Goal: Task Accomplishment & Management: Use online tool/utility

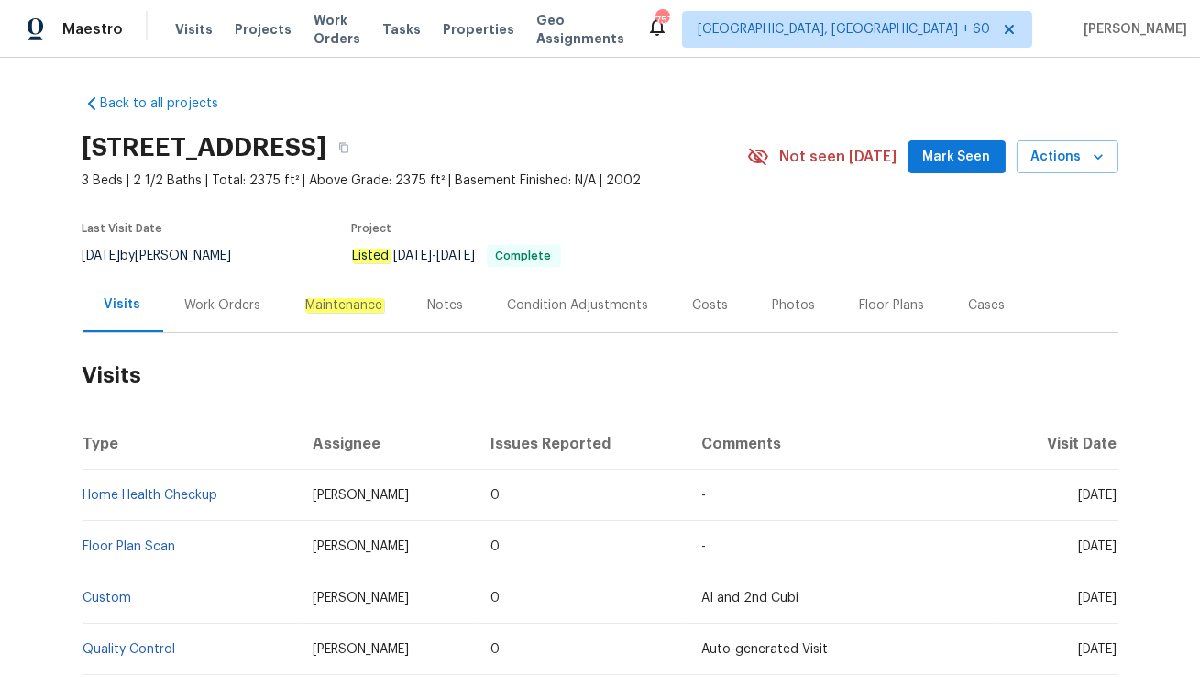
click at [227, 309] on div "Work Orders" at bounding box center [223, 305] width 76 height 18
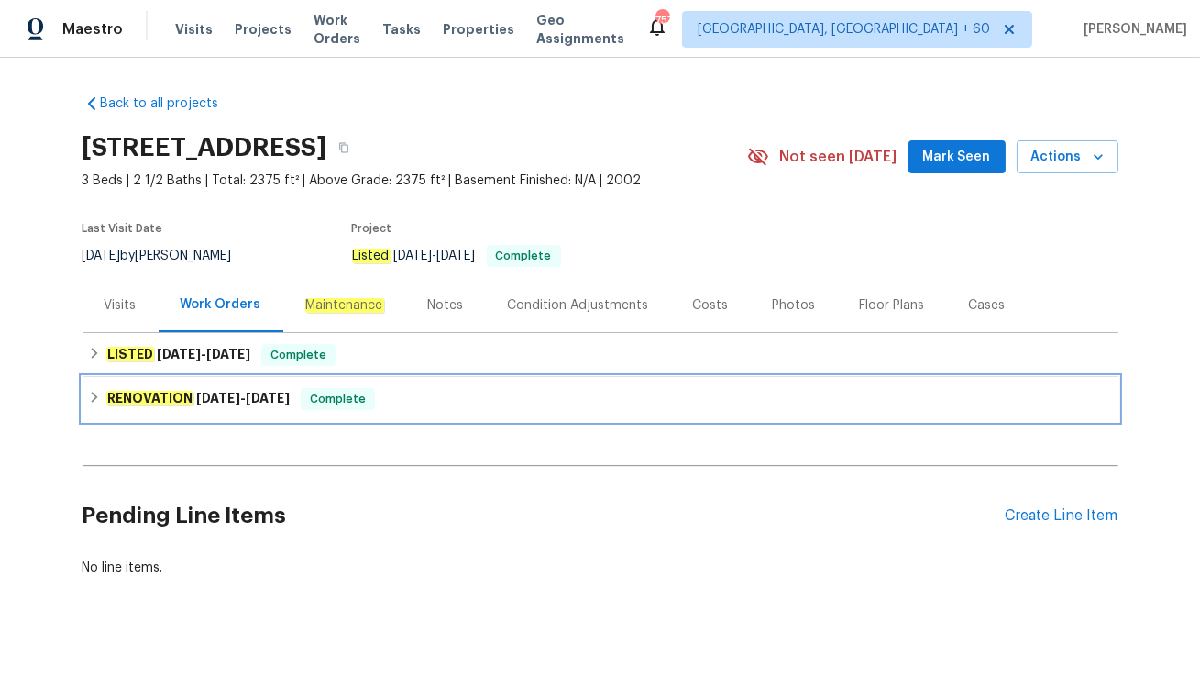
click at [304, 384] on div "RENOVATION 5/30/25 - 7/2/25 Complete" at bounding box center [601, 399] width 1036 height 44
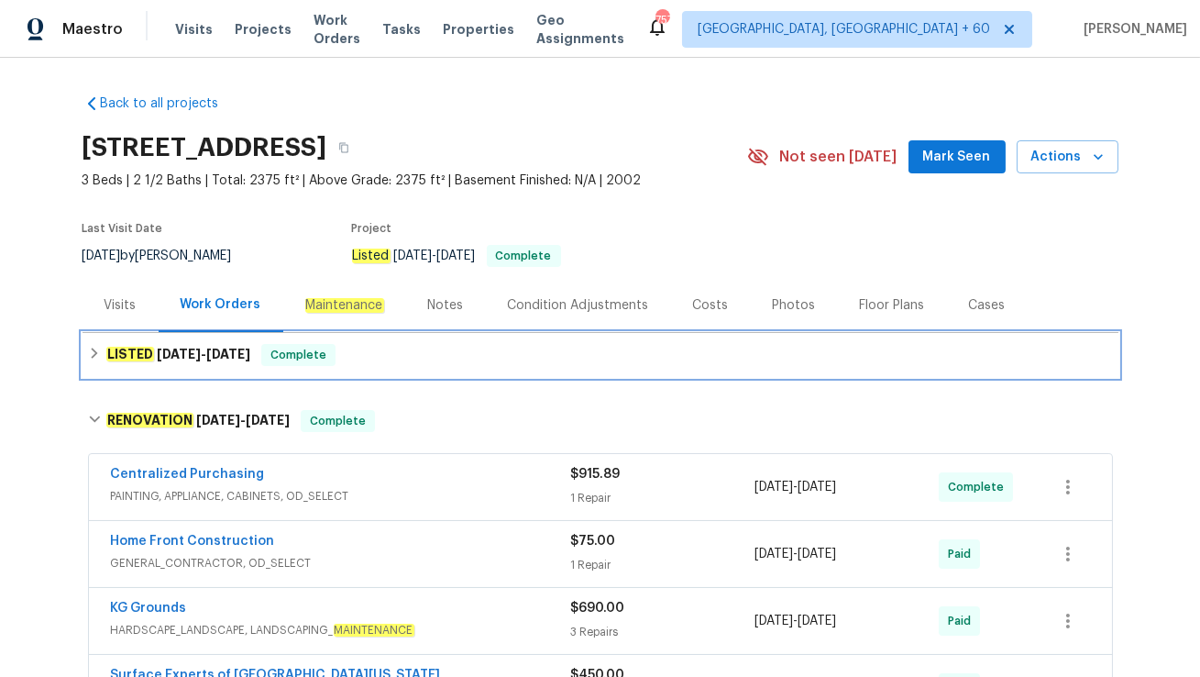
click at [328, 358] on span "Complete" at bounding box center [298, 355] width 71 height 18
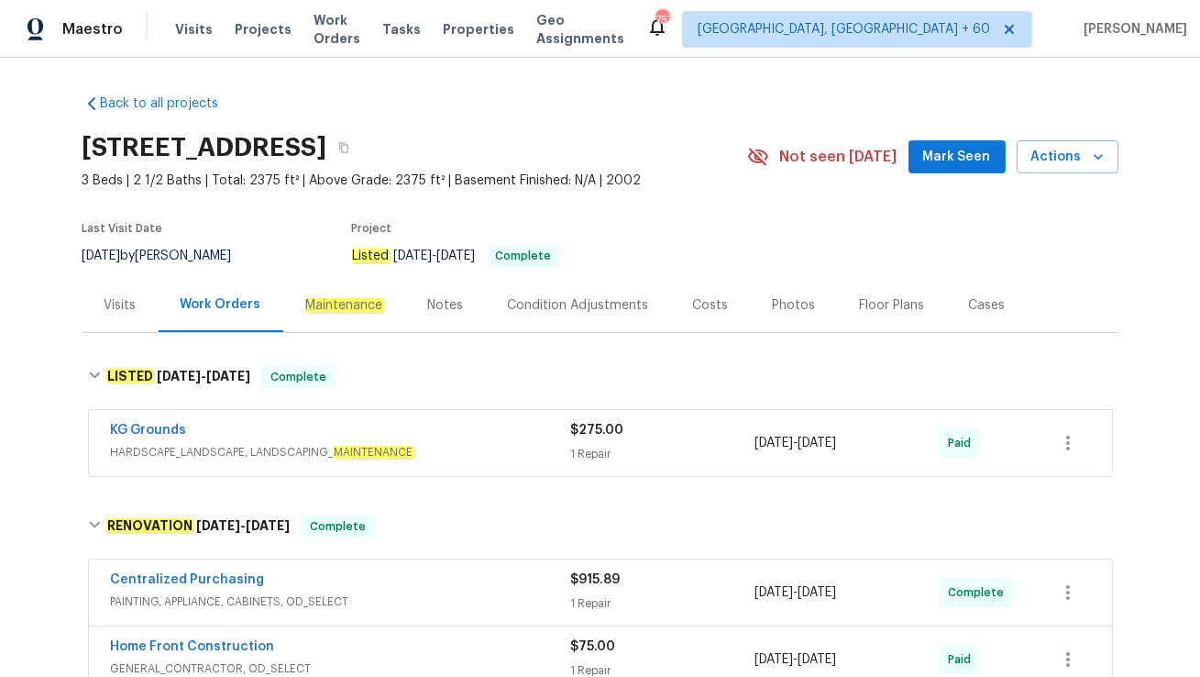
click at [437, 438] on div "KG Grounds" at bounding box center [341, 432] width 460 height 22
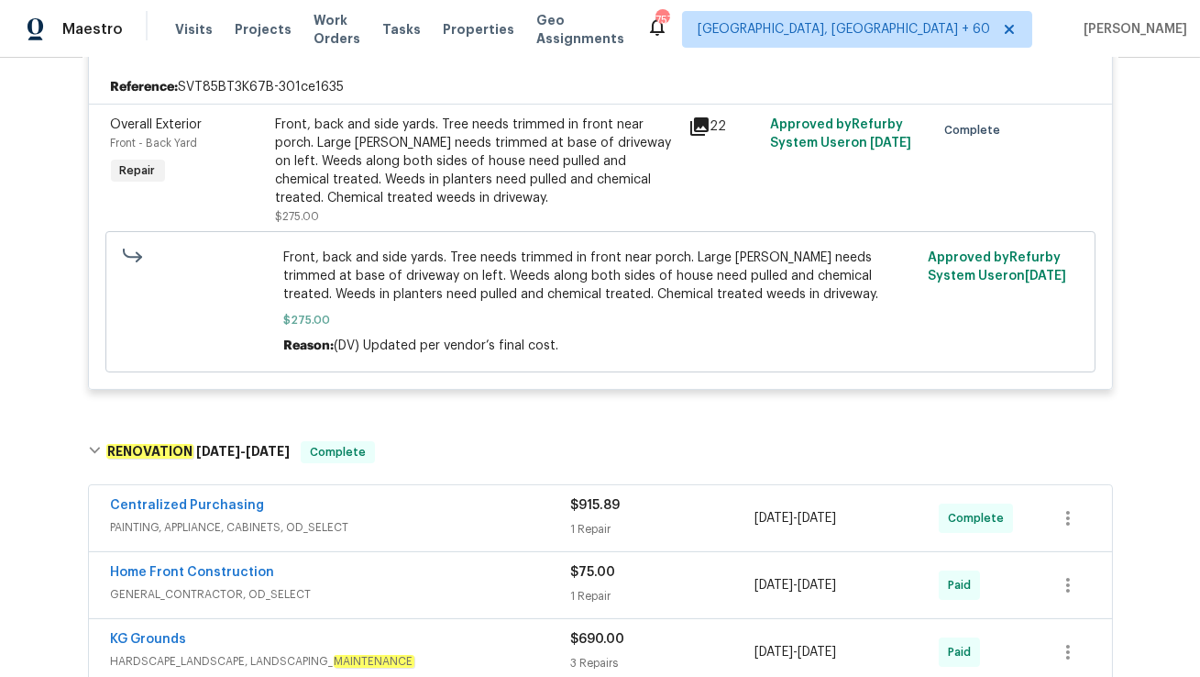
scroll to position [605, 0]
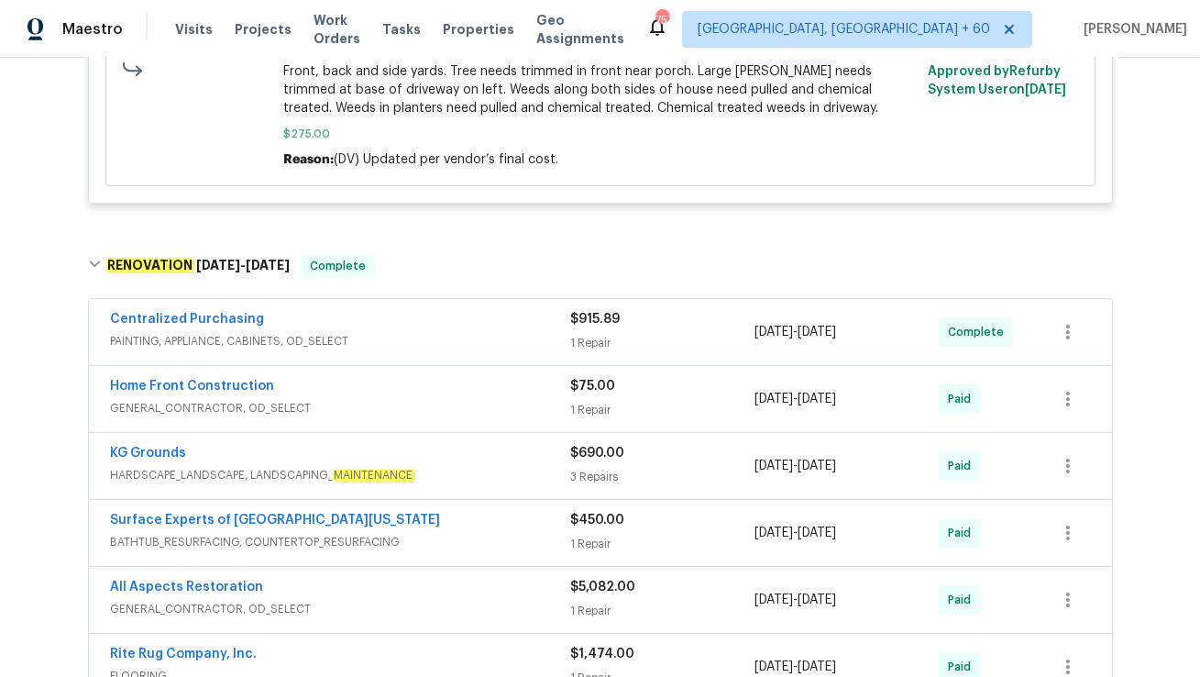
click at [404, 326] on div "Centralized Purchasing" at bounding box center [341, 321] width 460 height 22
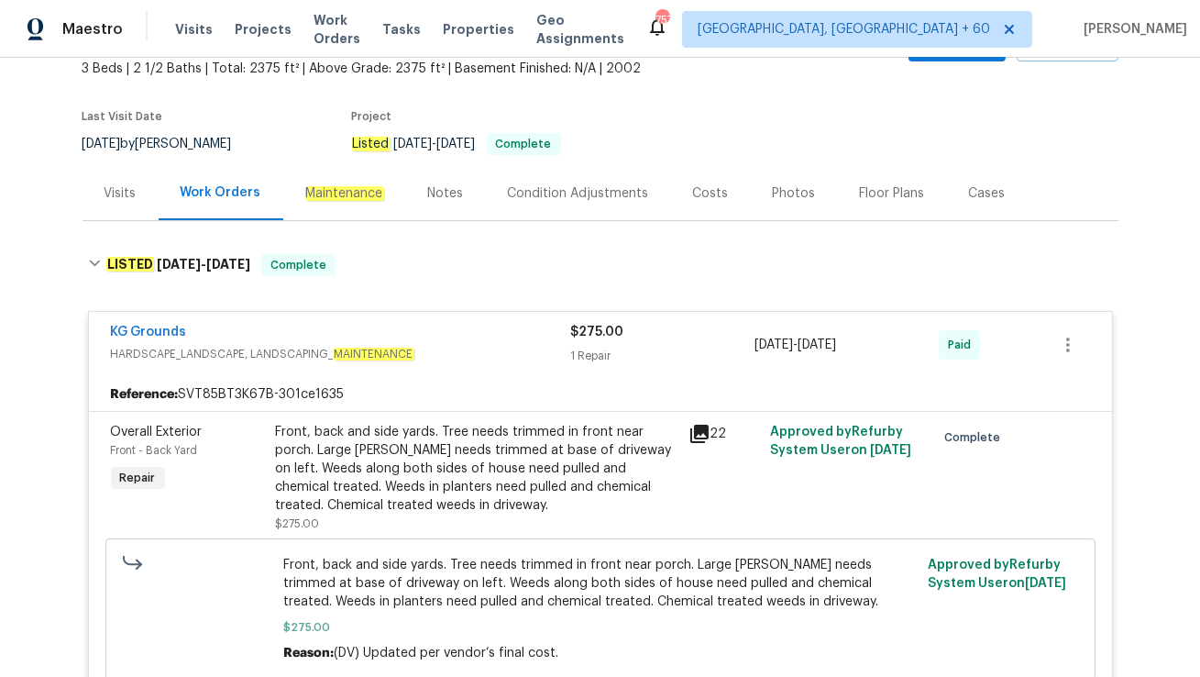
scroll to position [0, 0]
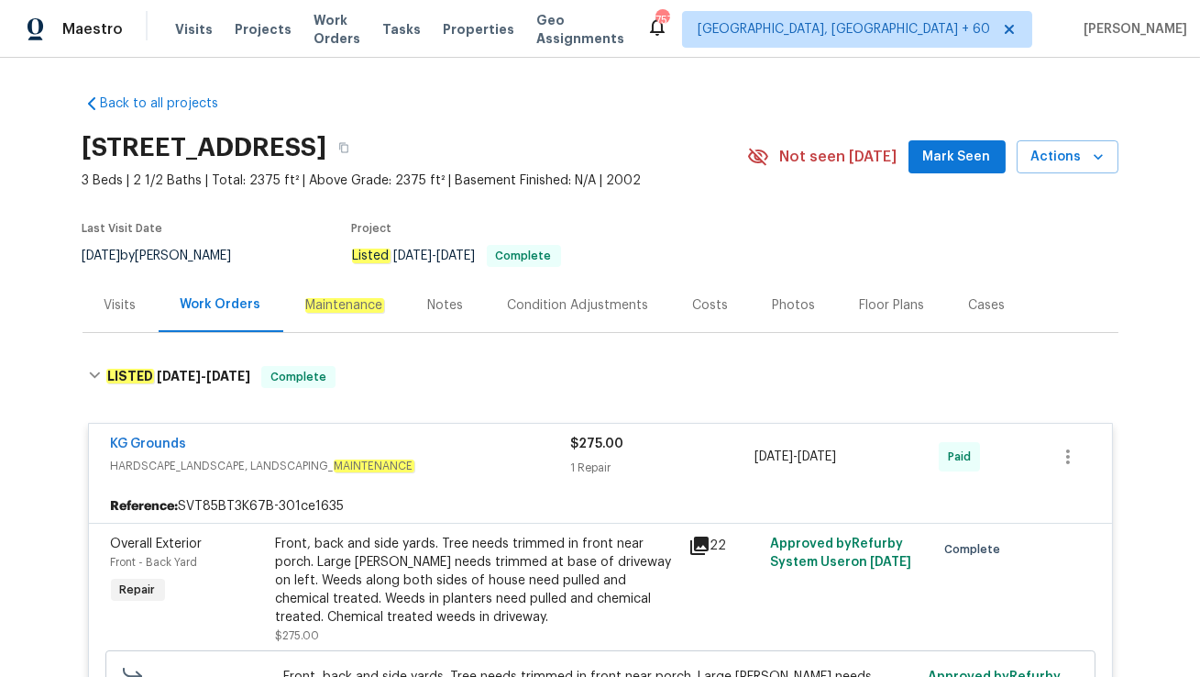
click at [107, 315] on div "Visits" at bounding box center [121, 305] width 76 height 54
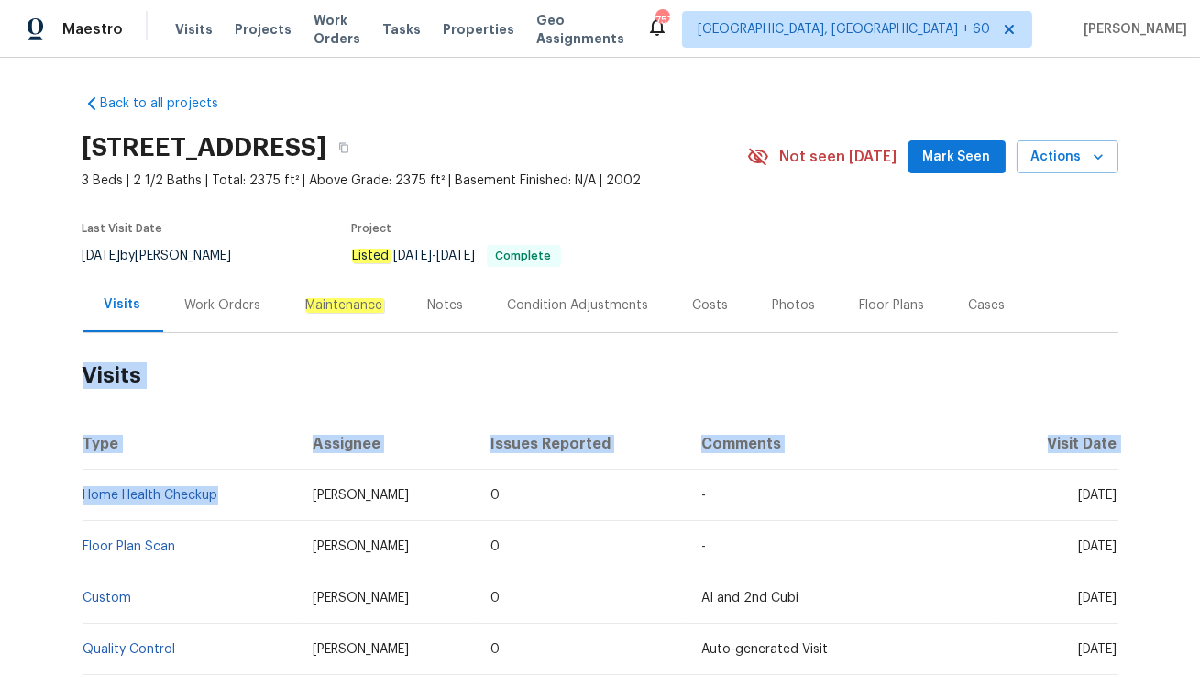
drag, startPoint x: 141, startPoint y: 517, endPoint x: 81, endPoint y: 501, distance: 62.7
click at [81, 501] on div "Back to all projects 5632 Fair Ridge Pl, Indianapolis, IN 46221 3 Beds | 2 1/2 …" at bounding box center [600, 367] width 1200 height 619
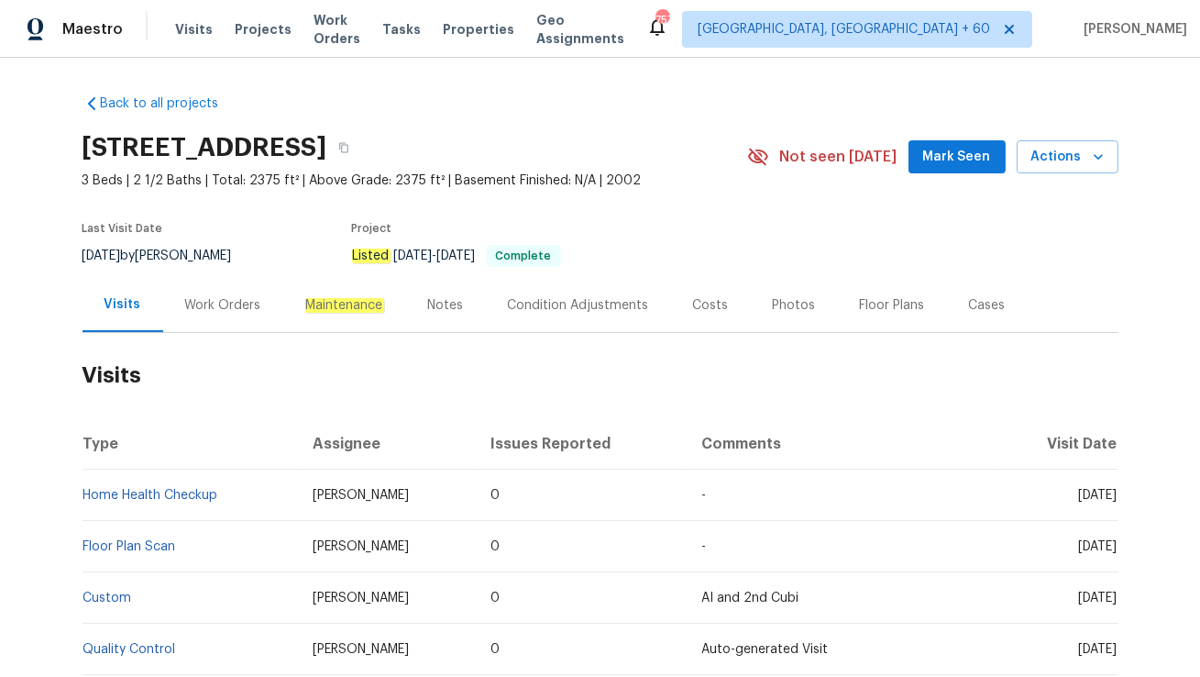
click at [44, 512] on div "Back to all projects 5632 Fair Ridge Pl, Indianapolis, IN 46221 3 Beds | 2 1/2 …" at bounding box center [600, 367] width 1200 height 619
drag, startPoint x: 82, startPoint y: 500, endPoint x: 135, endPoint y: 506, distance: 53.6
click at [135, 506] on td "Home Health Checkup" at bounding box center [191, 494] width 216 height 51
drag, startPoint x: 139, startPoint y: 515, endPoint x: 84, endPoint y: 502, distance: 56.7
click at [84, 502] on td "Home Health Checkup" at bounding box center [191, 494] width 216 height 51
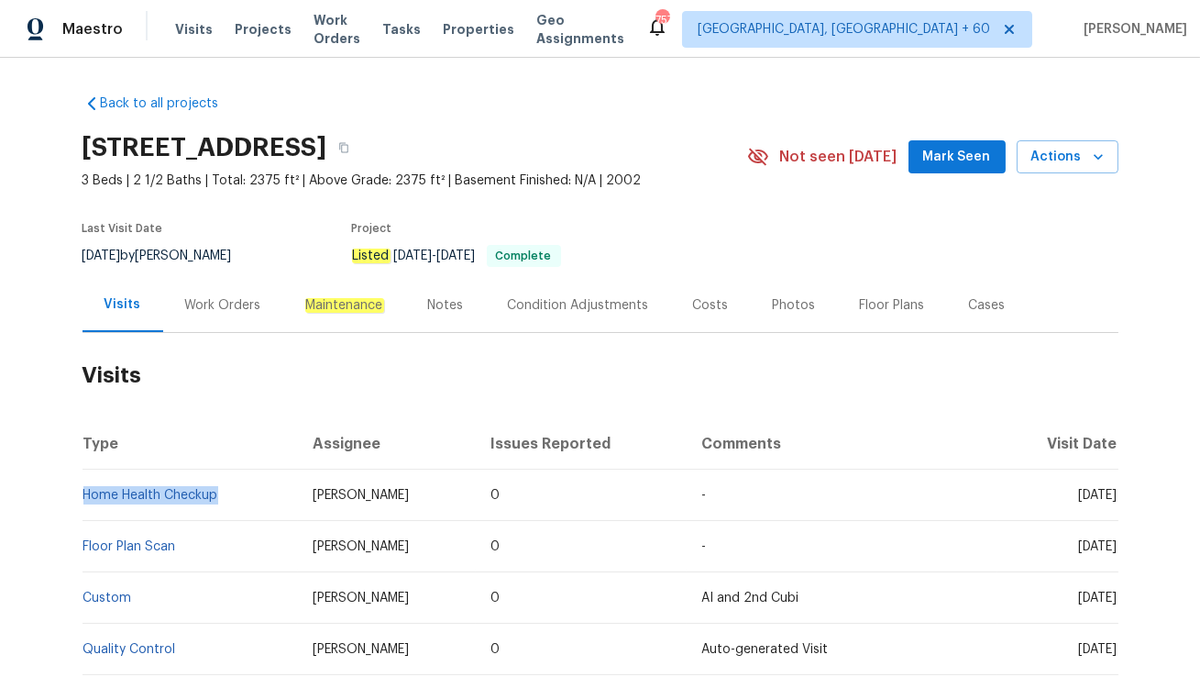
copy link "Home Health Checkup"
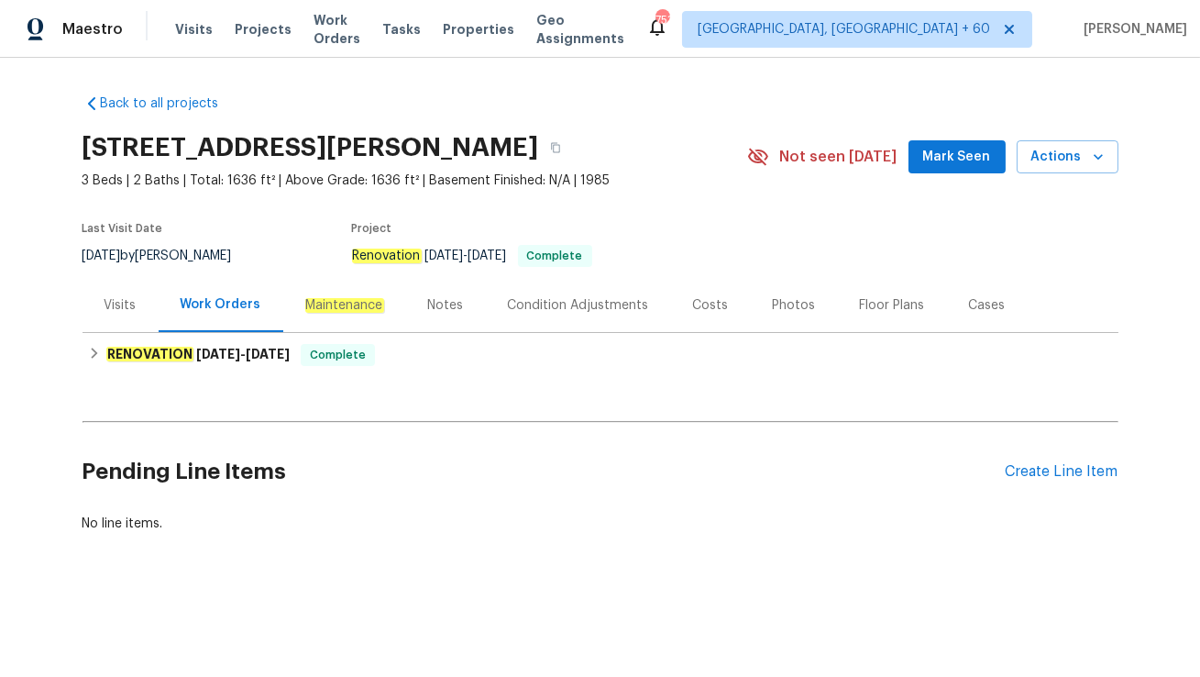
click at [140, 312] on div "Visits" at bounding box center [121, 305] width 76 height 54
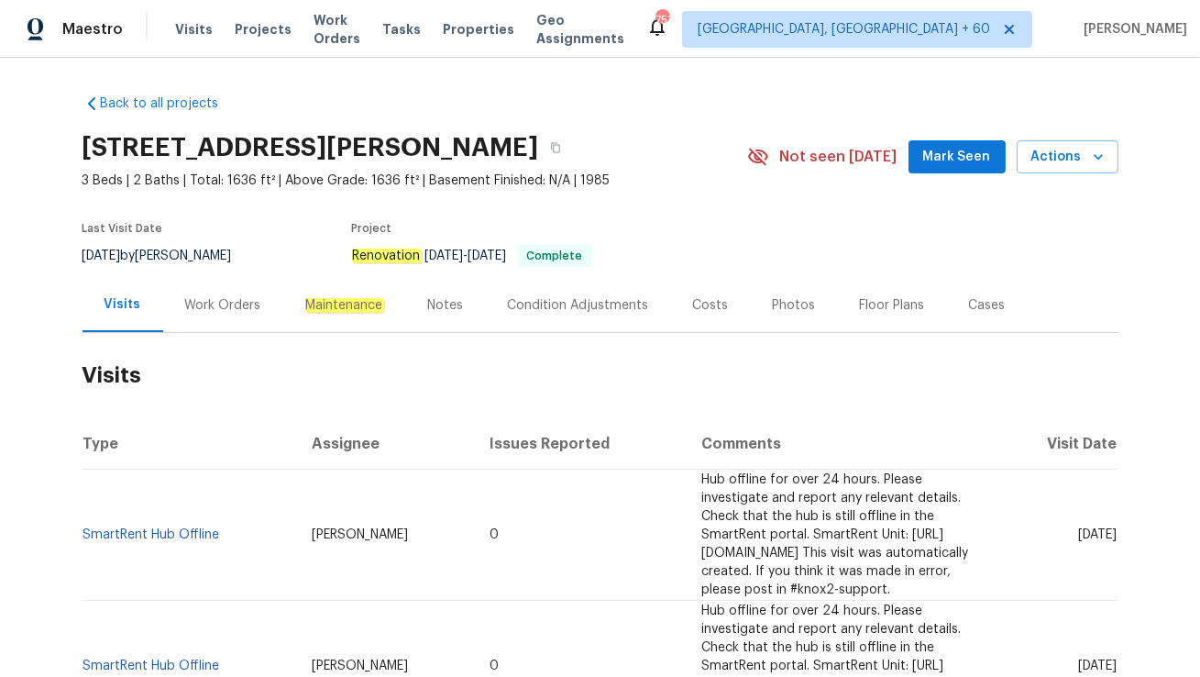
click at [203, 309] on div "Work Orders" at bounding box center [223, 305] width 76 height 18
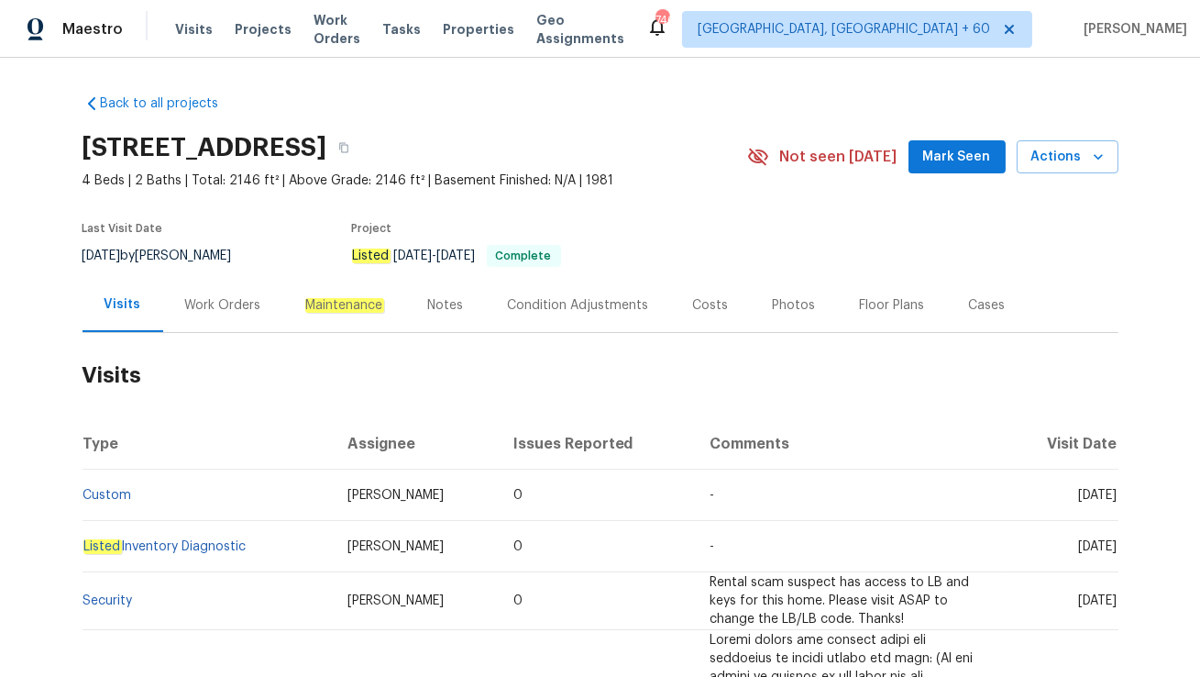
click at [230, 302] on div "Work Orders" at bounding box center [223, 305] width 76 height 18
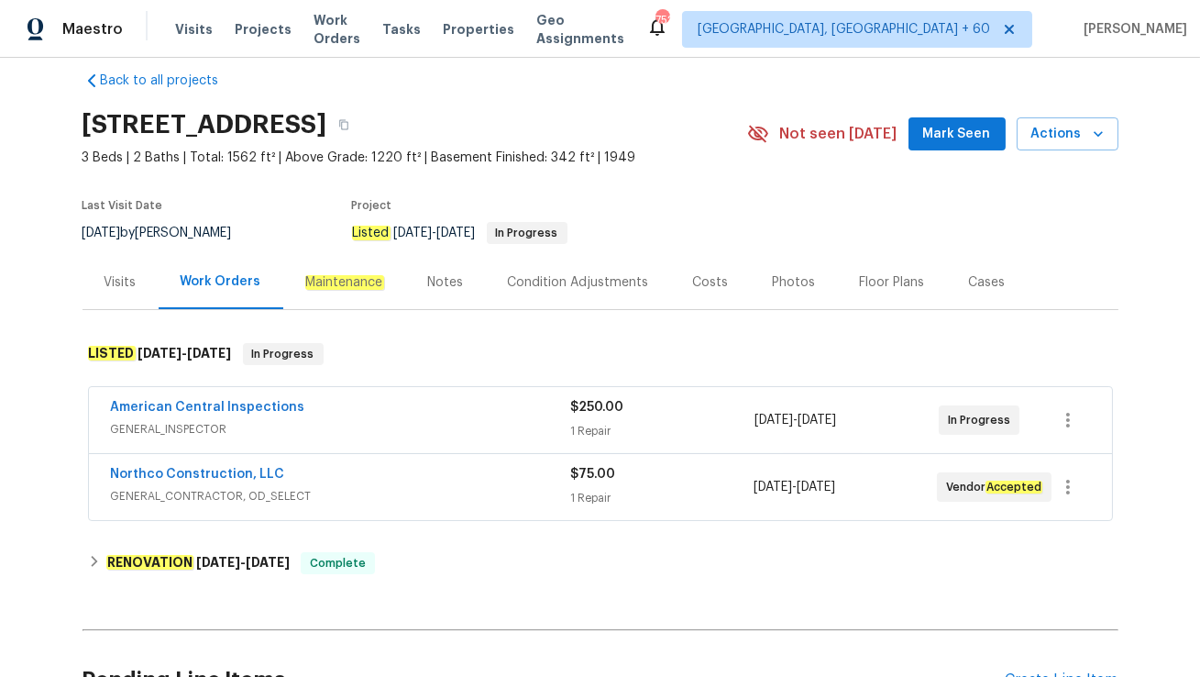
scroll to position [51, 0]
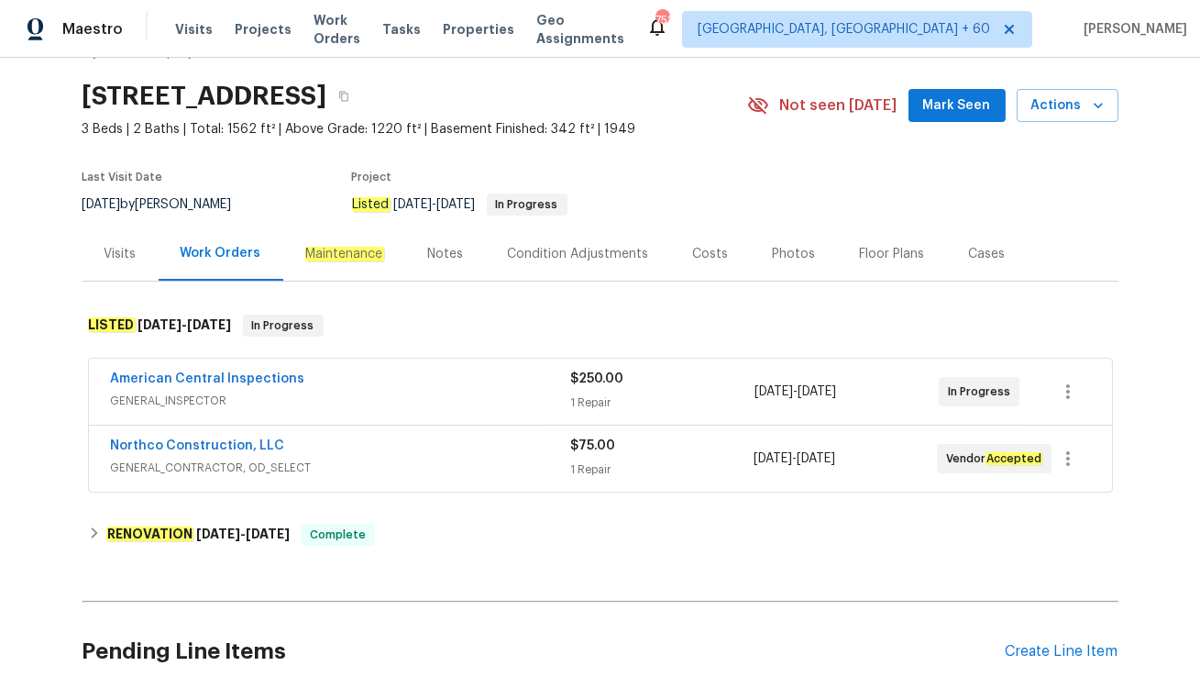
click at [133, 250] on div "Visits" at bounding box center [121, 254] width 32 height 18
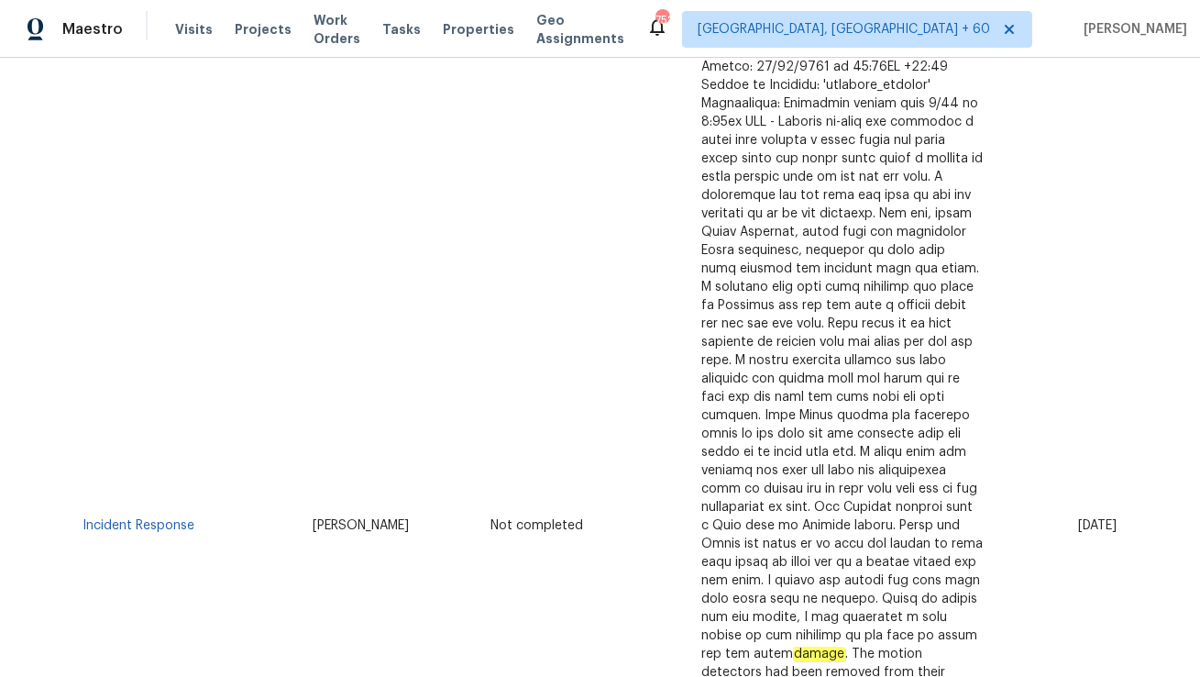
scroll to position [464, 0]
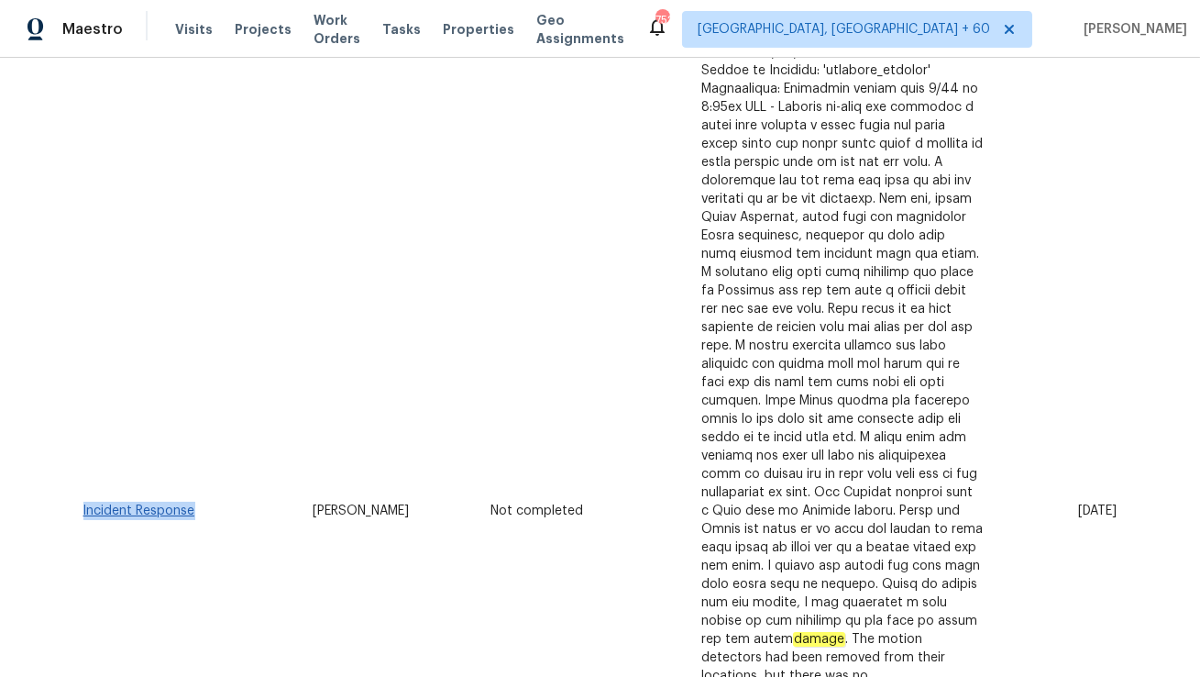
drag, startPoint x: 204, startPoint y: 491, endPoint x: 83, endPoint y: 488, distance: 120.1
click at [83, 488] on td "Incident Response" at bounding box center [191, 511] width 216 height 1011
copy link "Incident Response"
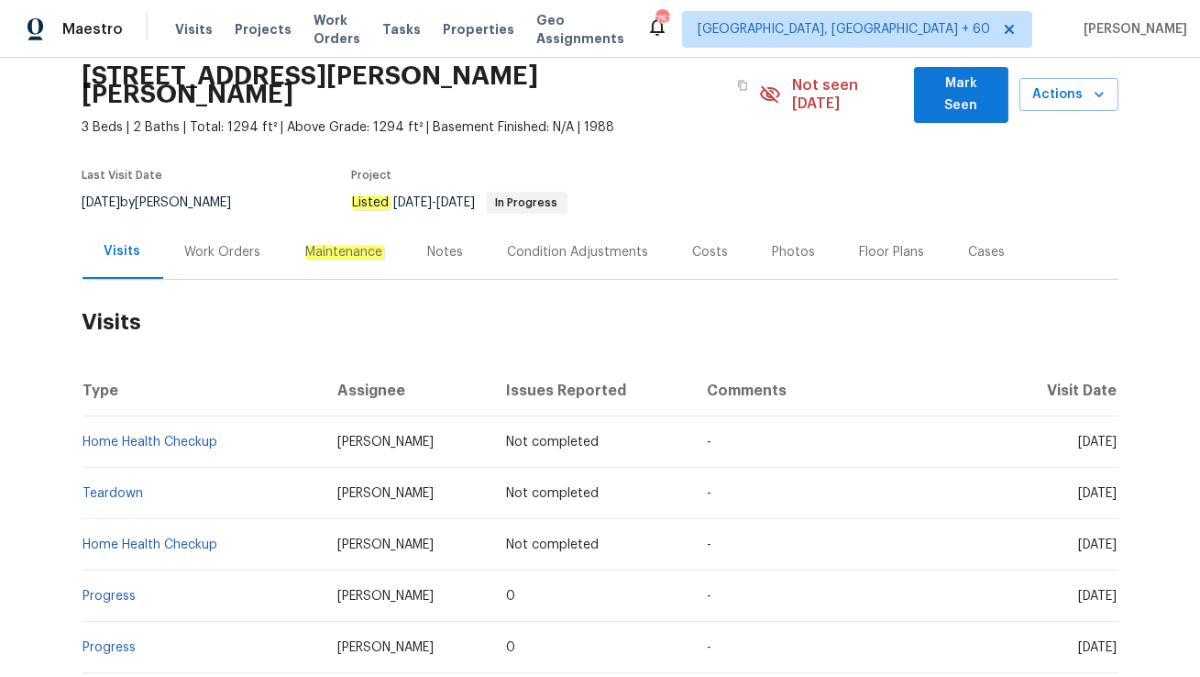
scroll to position [96, 0]
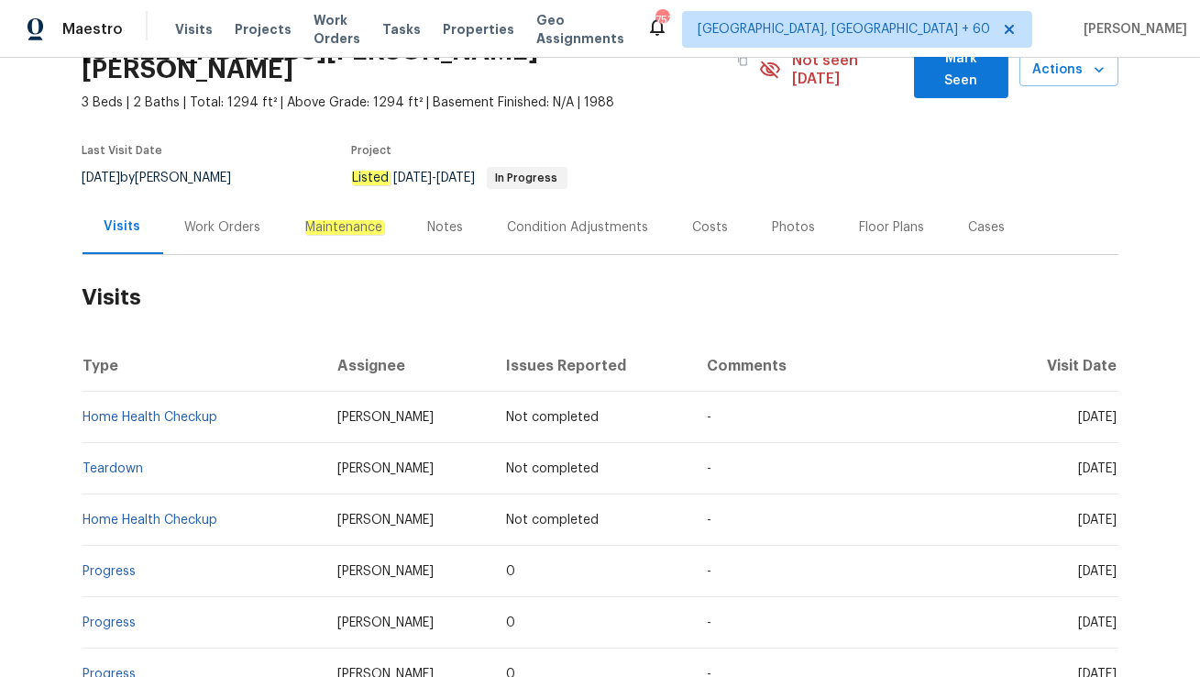
click at [232, 218] on div "Work Orders" at bounding box center [223, 227] width 76 height 18
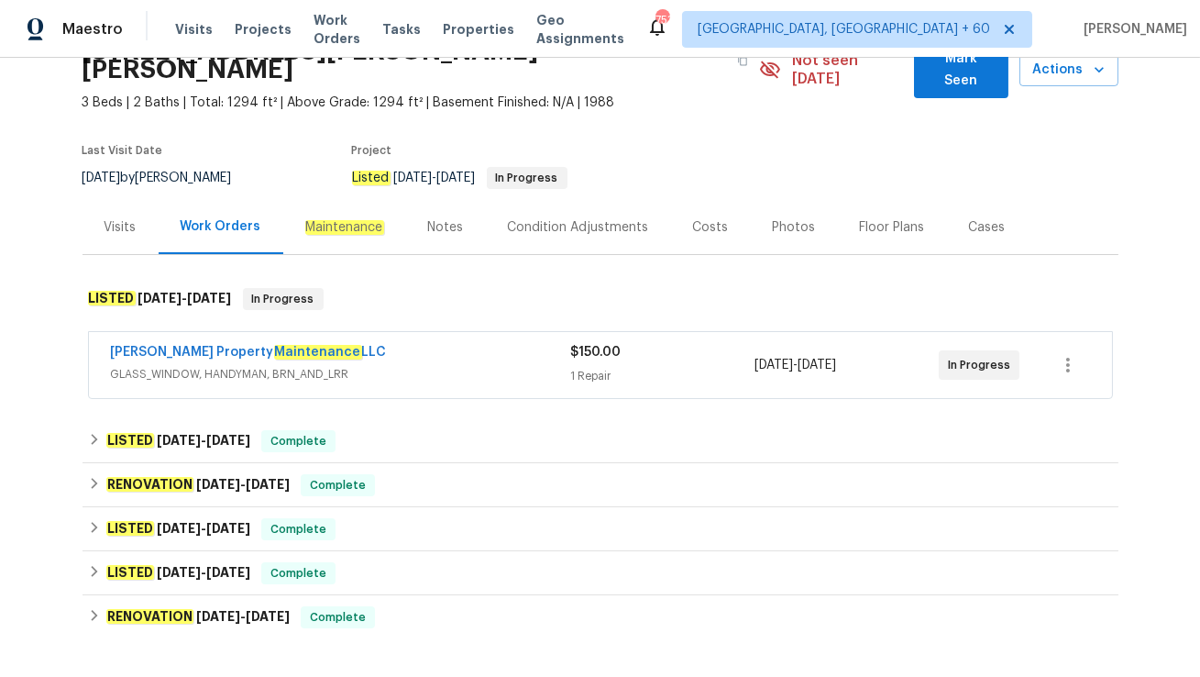
click at [366, 365] on span "GLASS_WINDOW, HANDYMAN, BRN_AND_LRR" at bounding box center [341, 374] width 460 height 18
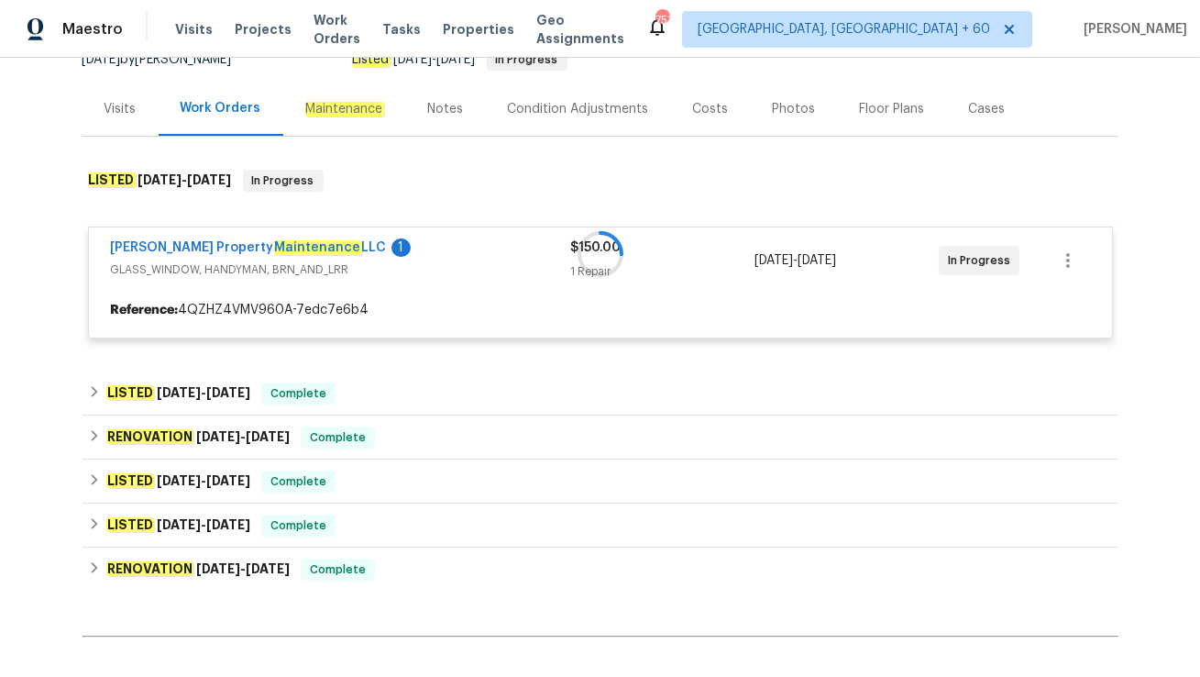
scroll to position [221, 0]
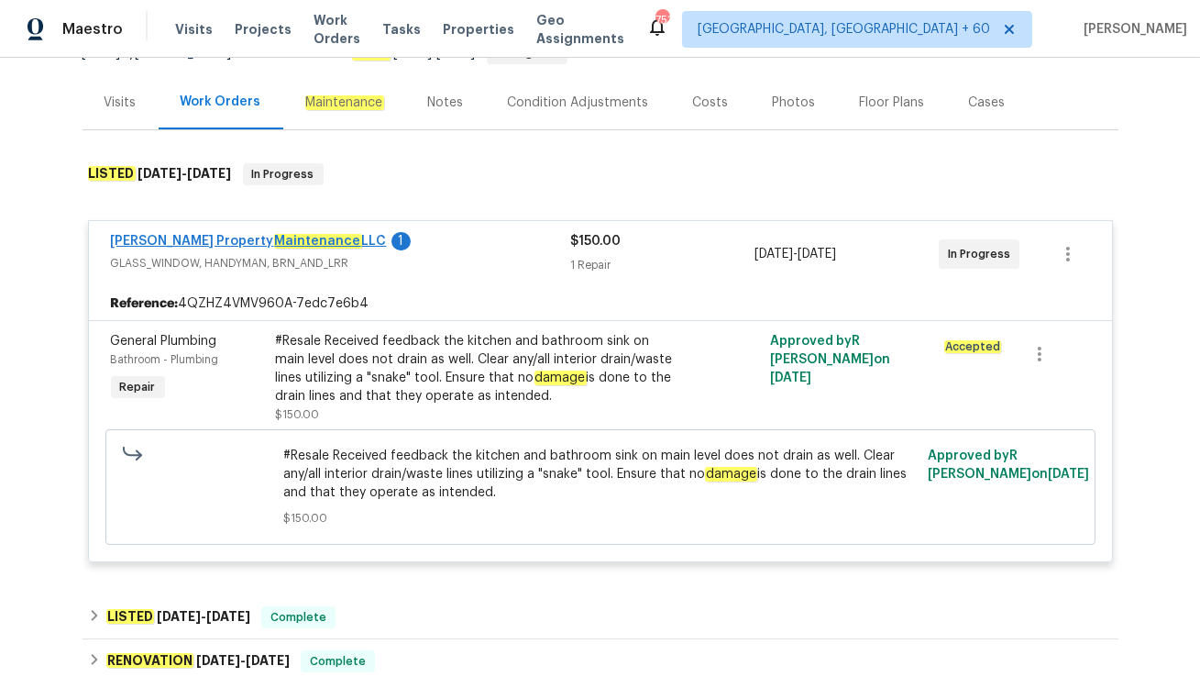
drag, startPoint x: 99, startPoint y: 220, endPoint x: 303, endPoint y: 223, distance: 203.6
click at [303, 223] on div "Glen Property Maintenance LLC 1 GLASS_WINDOW, HANDYMAN, BRN_AND_LRR $150.00 1 R…" at bounding box center [600, 254] width 1023 height 66
copy link "Glen Property Maintenance LLC"
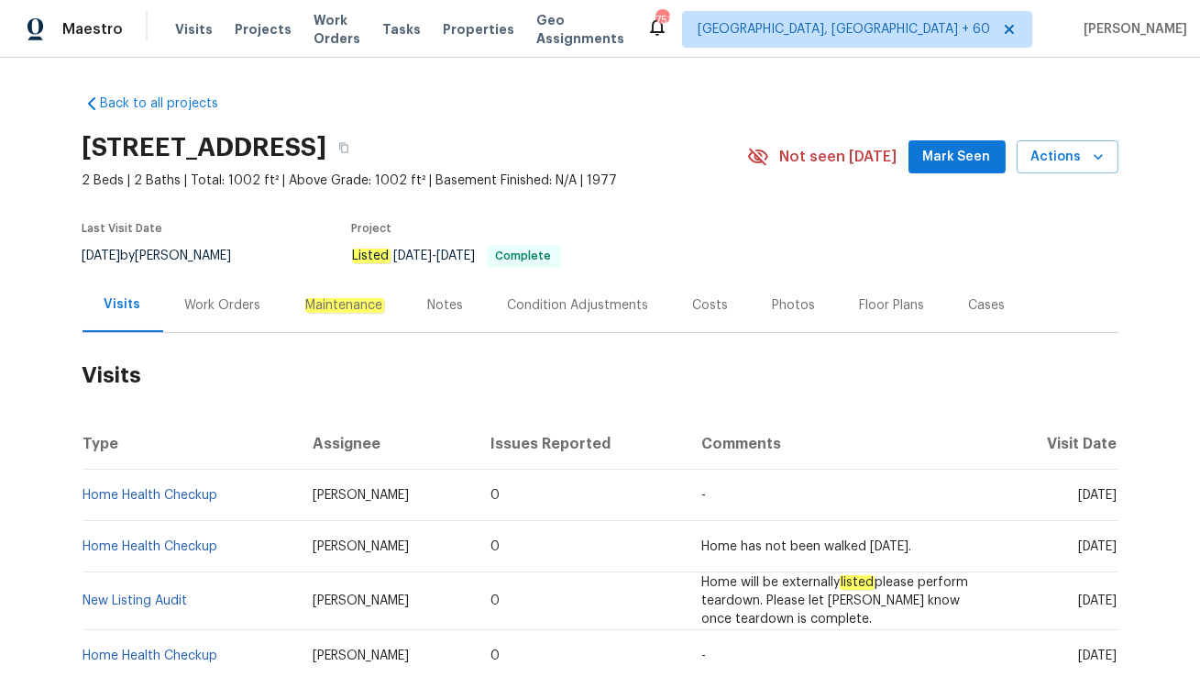
click at [237, 314] on div "Work Orders" at bounding box center [223, 305] width 76 height 18
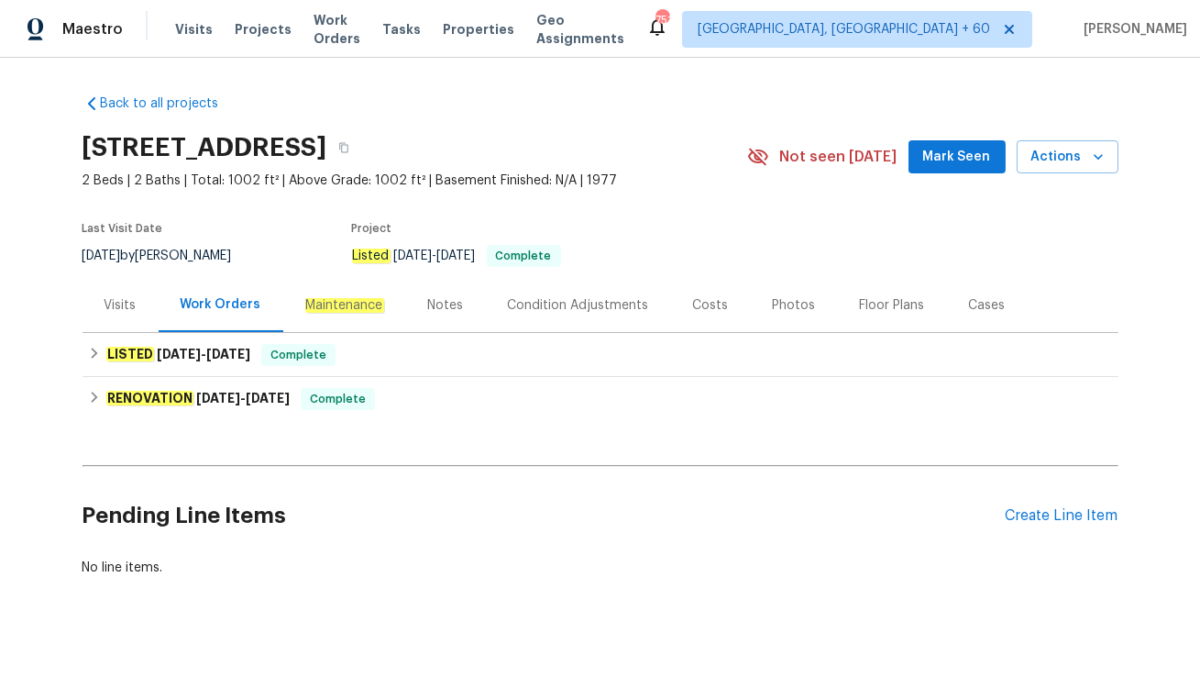
scroll to position [37, 0]
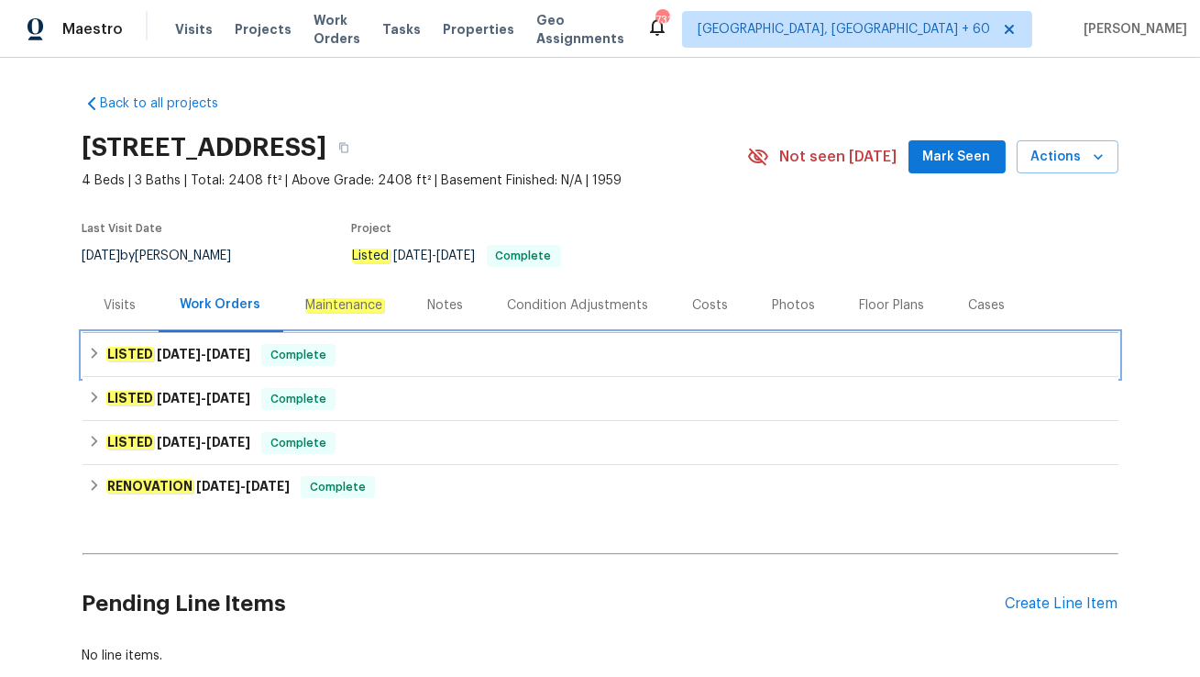
click at [300, 349] on span "Complete" at bounding box center [298, 355] width 71 height 18
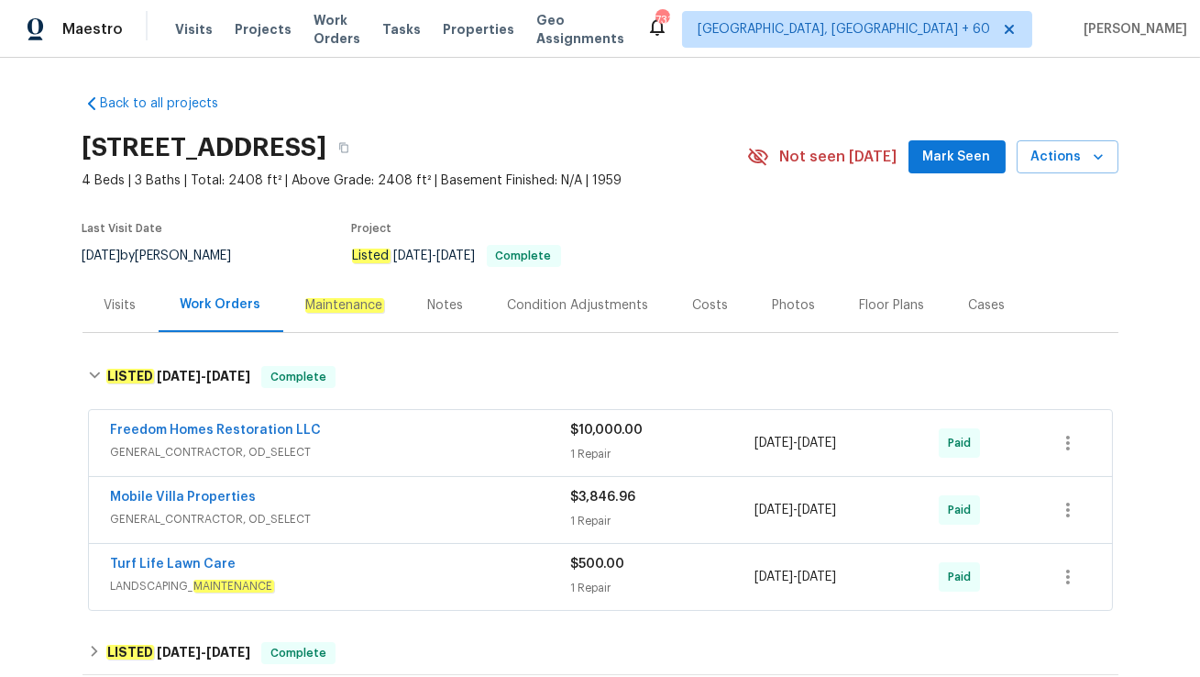
click at [358, 454] on span "GENERAL_CONTRACTOR, OD_SELECT" at bounding box center [341, 452] width 460 height 18
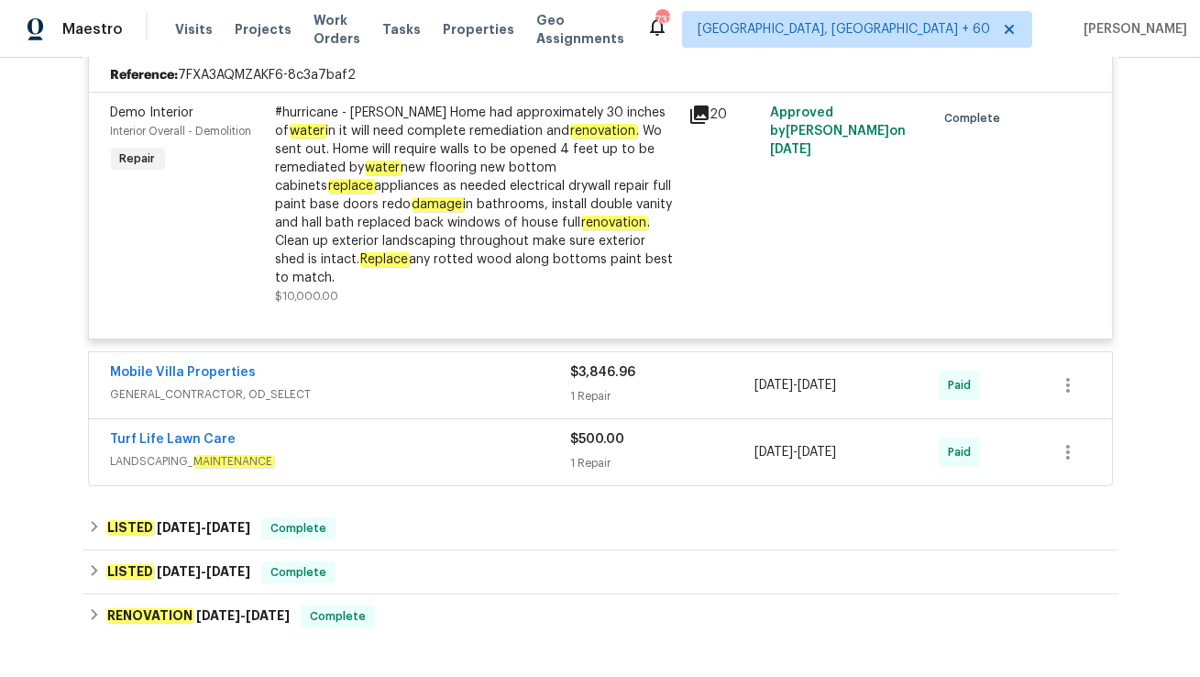
scroll to position [435, 0]
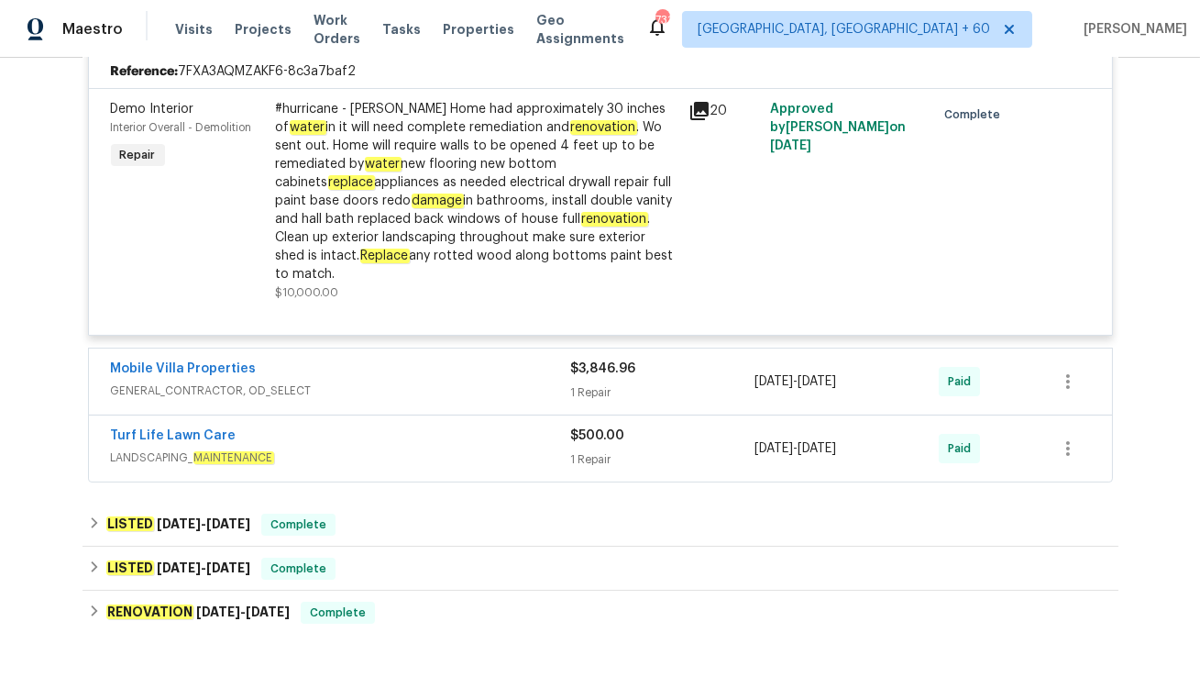
click at [400, 381] on span "GENERAL_CONTRACTOR, OD_SELECT" at bounding box center [341, 390] width 460 height 18
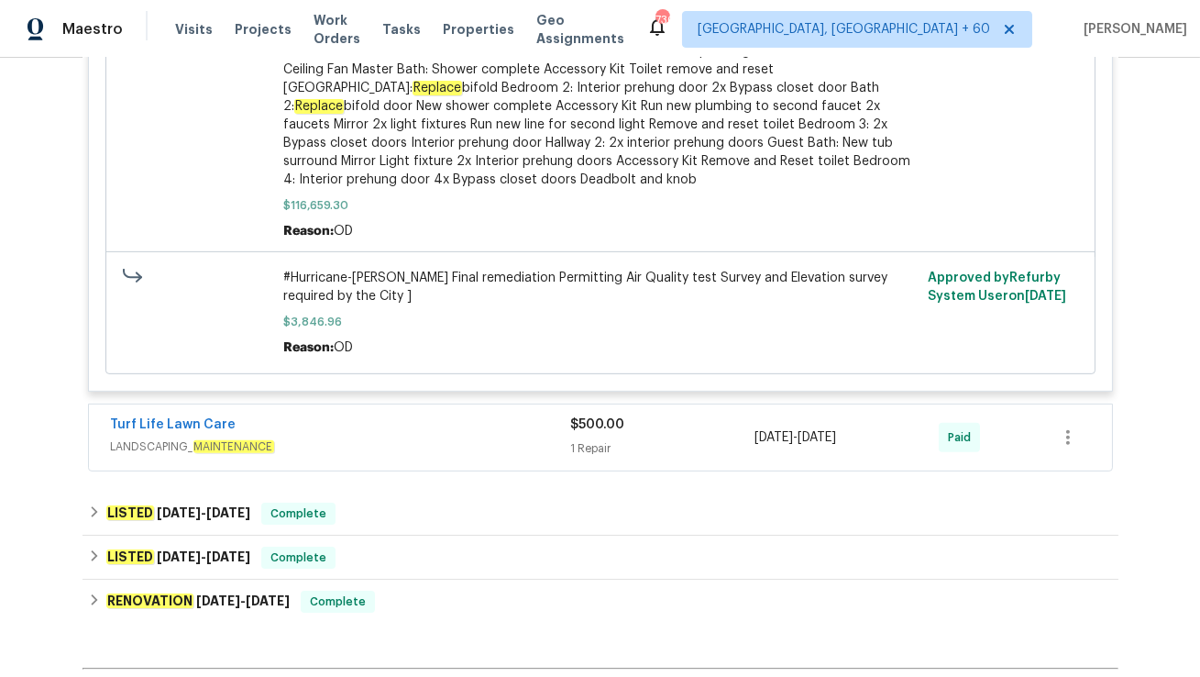
scroll to position [1403, 0]
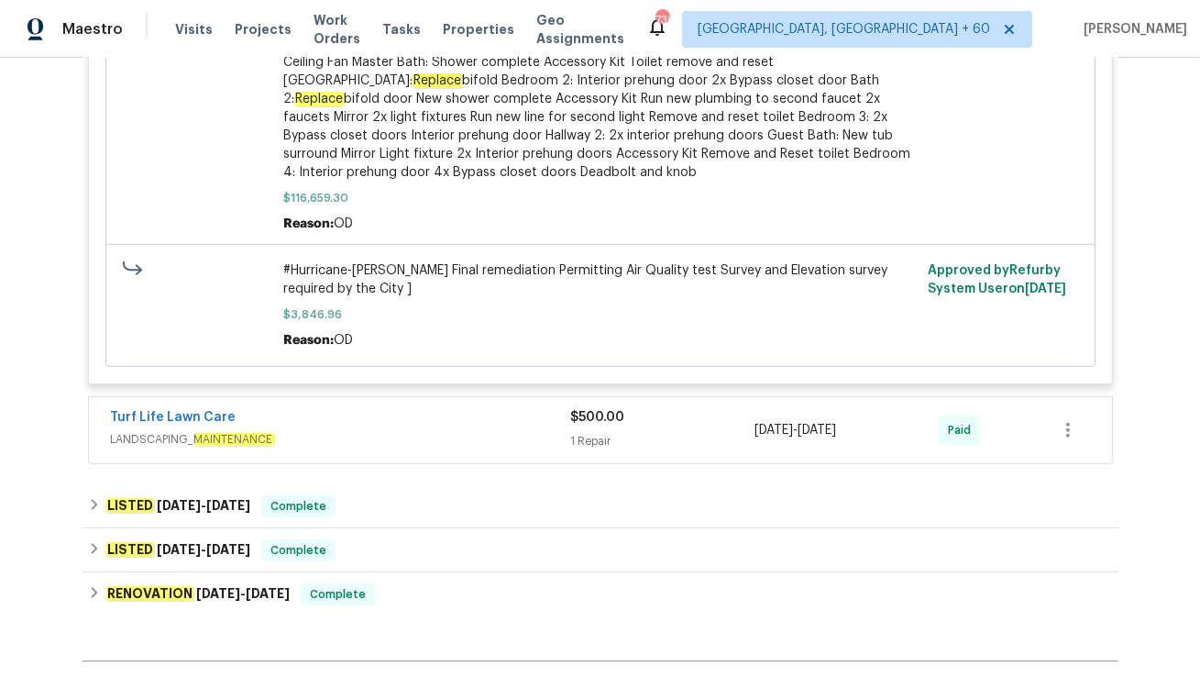
click at [393, 408] on div "Turf Life Lawn Care" at bounding box center [341, 419] width 460 height 22
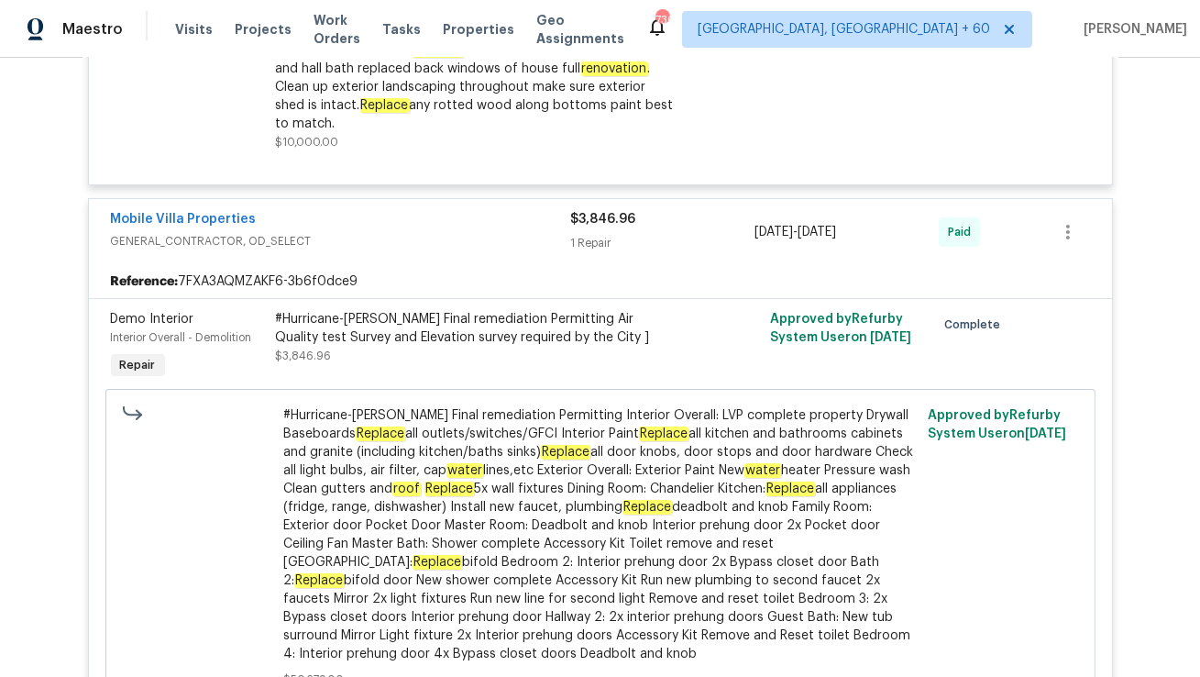
scroll to position [0, 0]
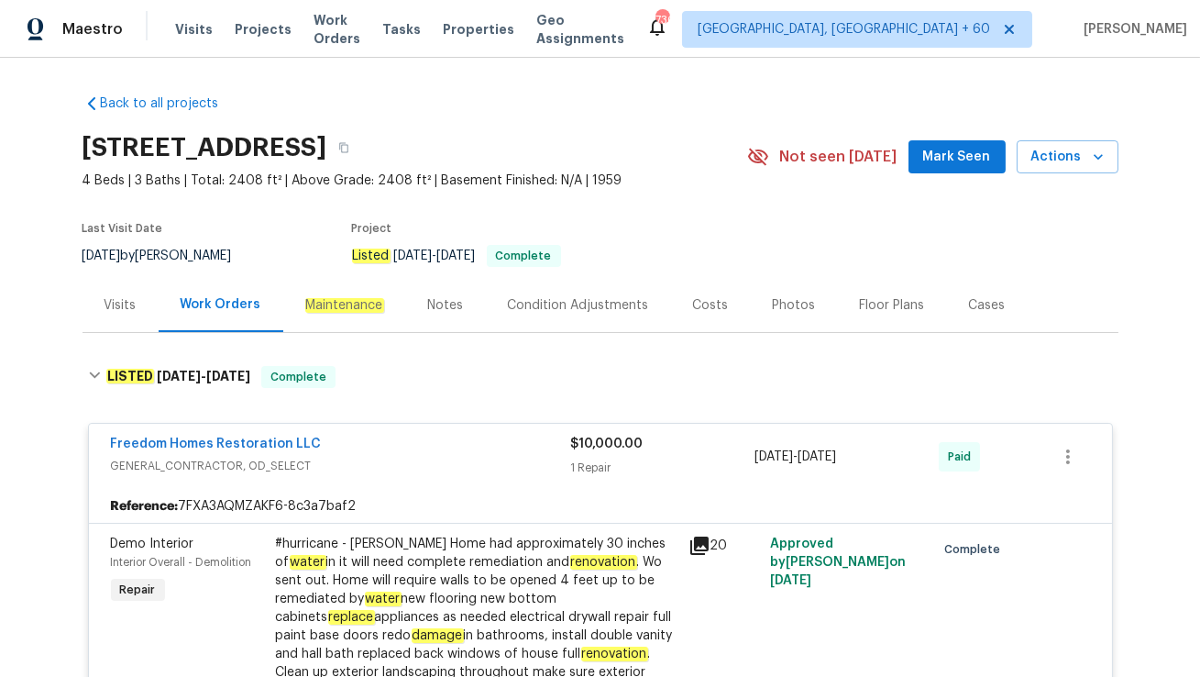
click at [96, 309] on div "Visits" at bounding box center [121, 305] width 76 height 54
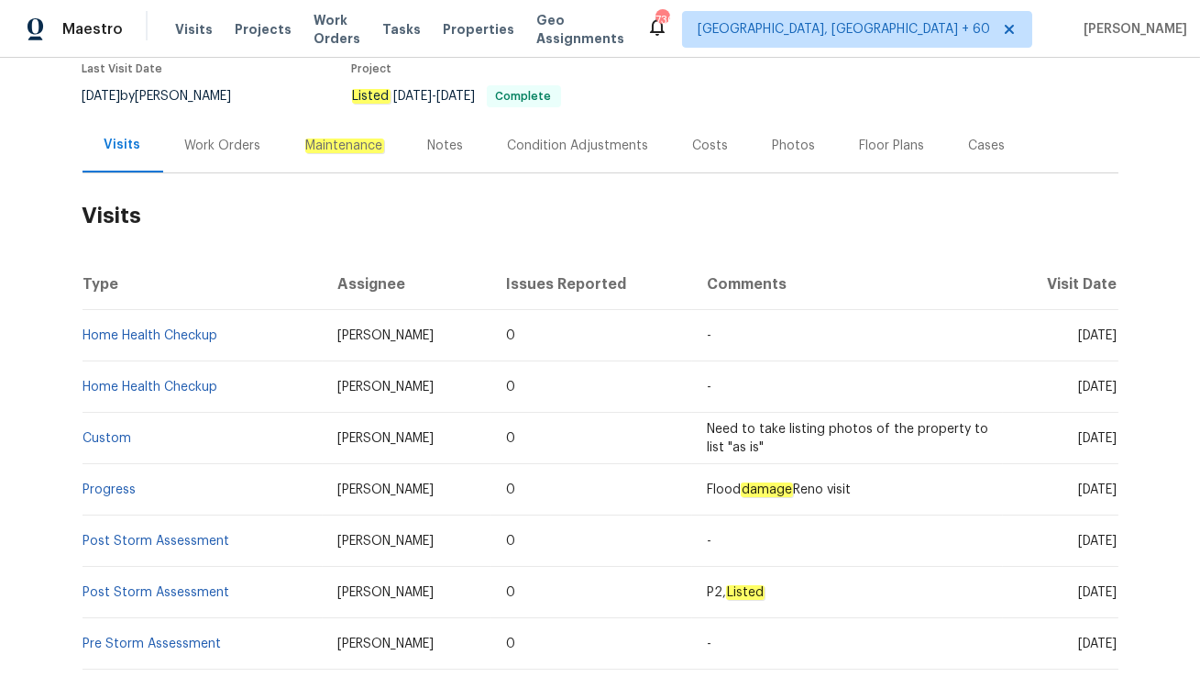
scroll to position [186, 0]
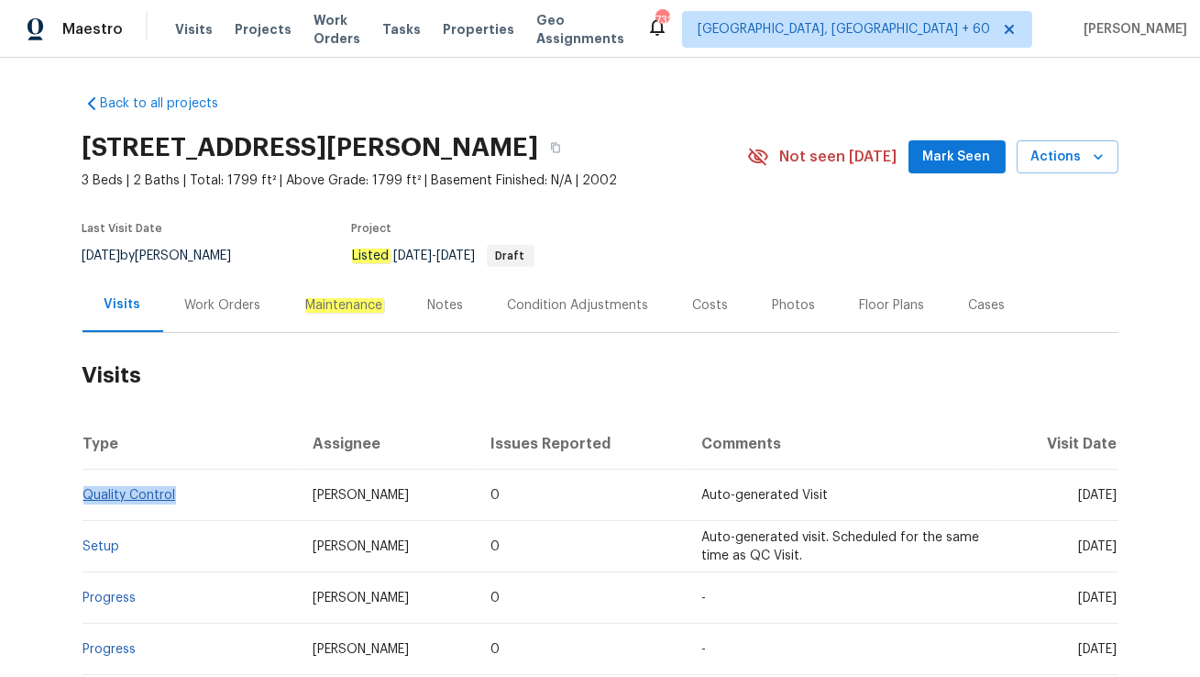
drag, startPoint x: 183, startPoint y: 493, endPoint x: 84, endPoint y: 492, distance: 99.0
click at [84, 492] on td "Quality Control" at bounding box center [191, 494] width 216 height 51
copy link "Quality Control"
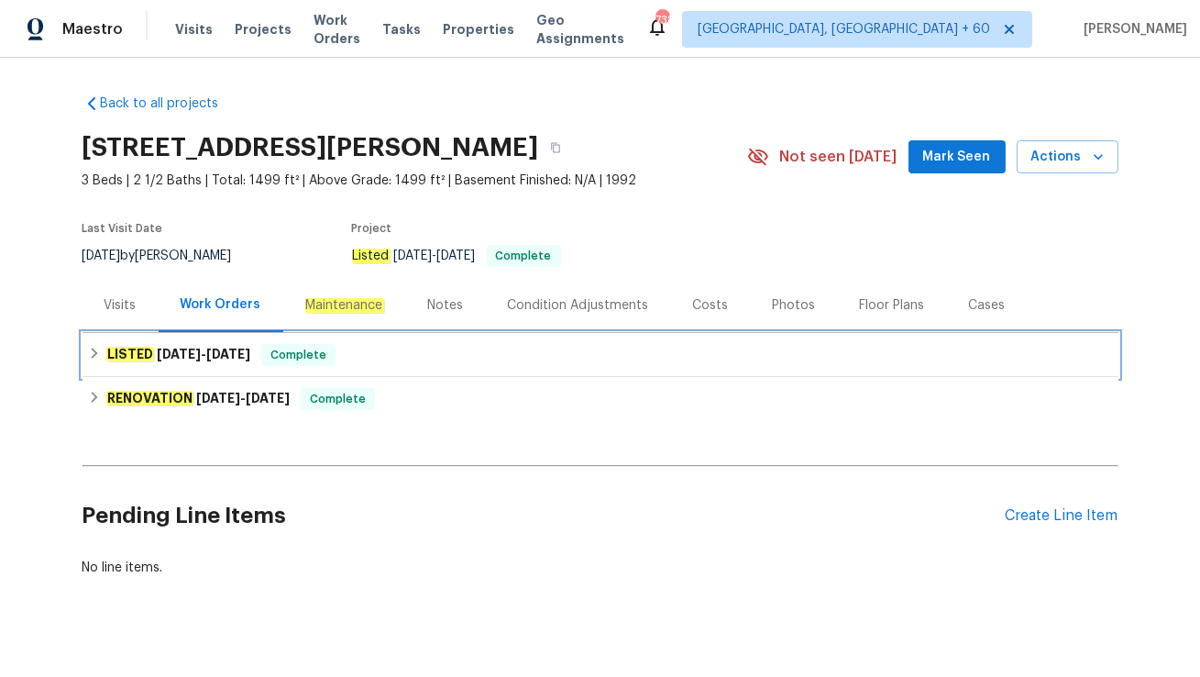
click at [379, 347] on div "LISTED 9/19/25 - 9/20/25 Complete" at bounding box center [600, 355] width 1025 height 22
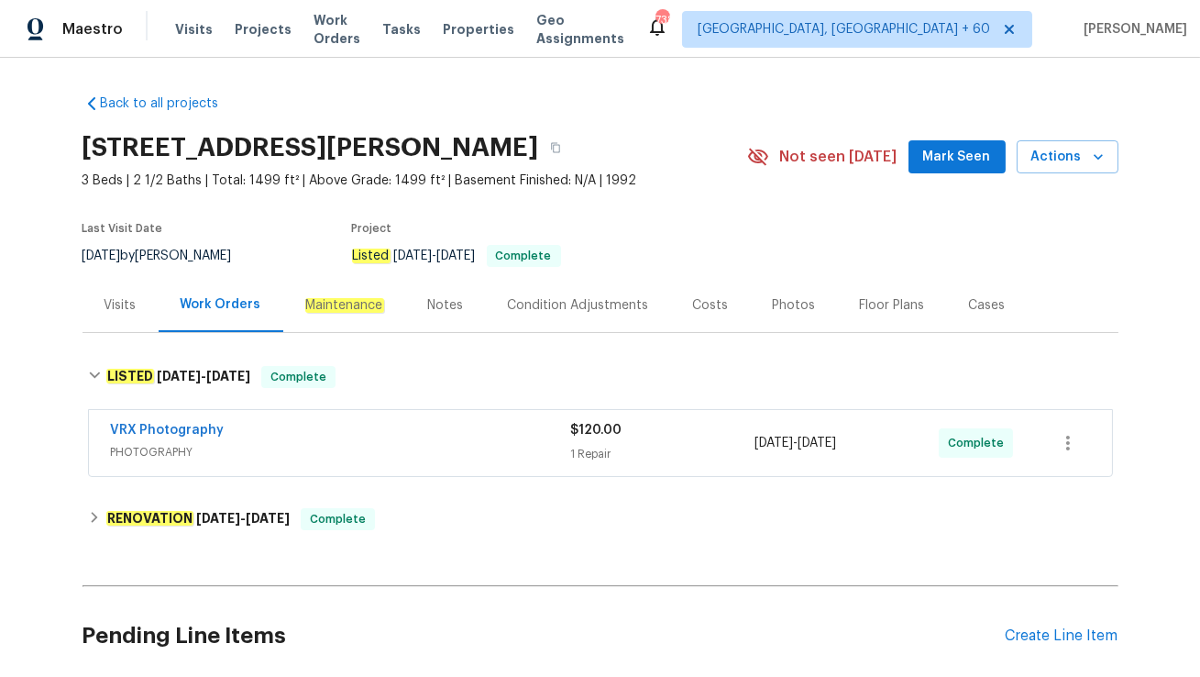
click at [354, 430] on div "VRX Photography" at bounding box center [341, 432] width 460 height 22
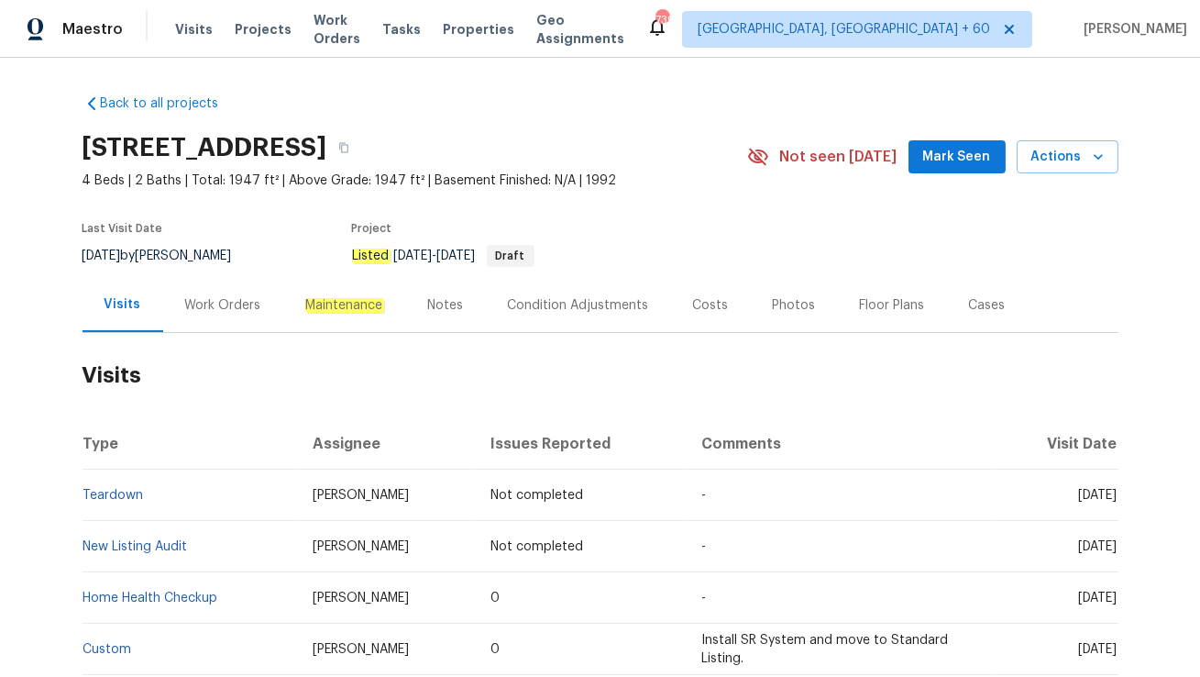
click at [226, 303] on div "Work Orders" at bounding box center [223, 305] width 76 height 18
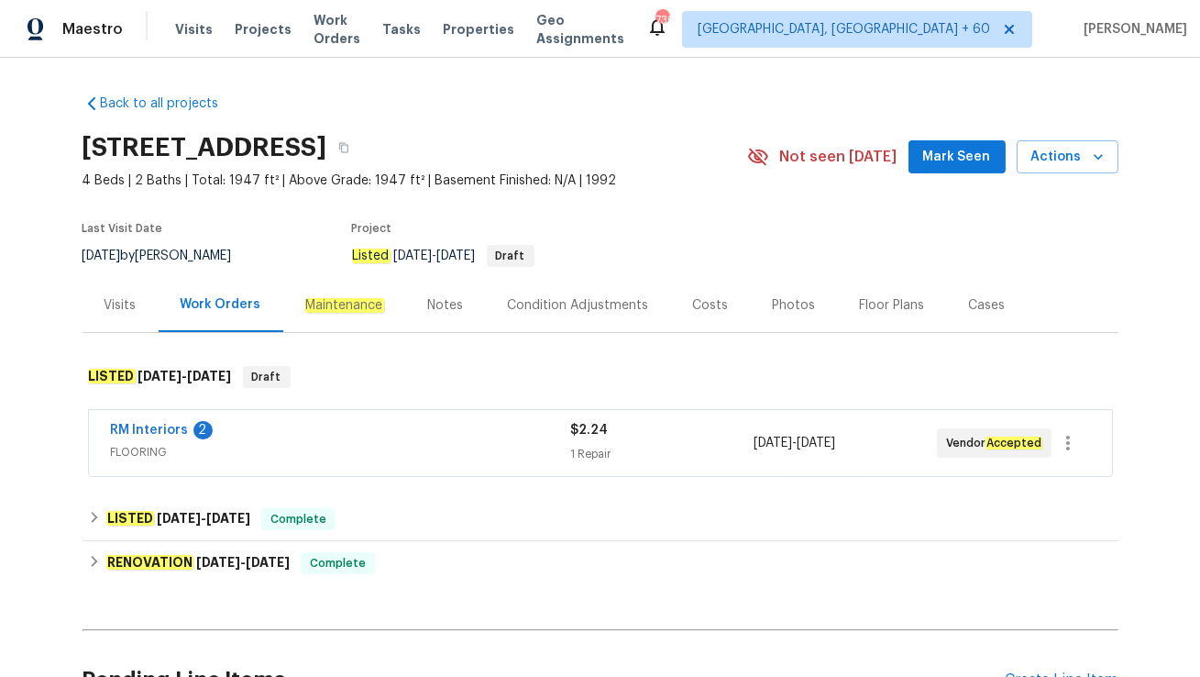
click at [330, 453] on span "FLOORING" at bounding box center [340, 452] width 459 height 18
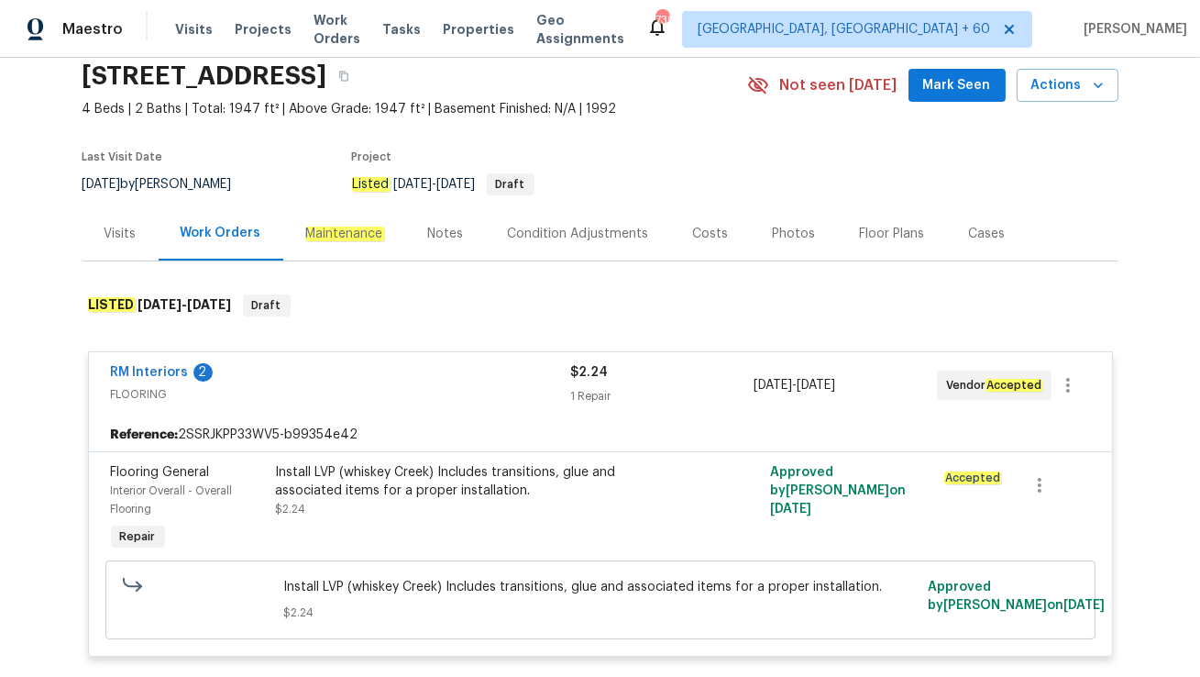
scroll to position [84, 0]
